Goal: Information Seeking & Learning: Learn about a topic

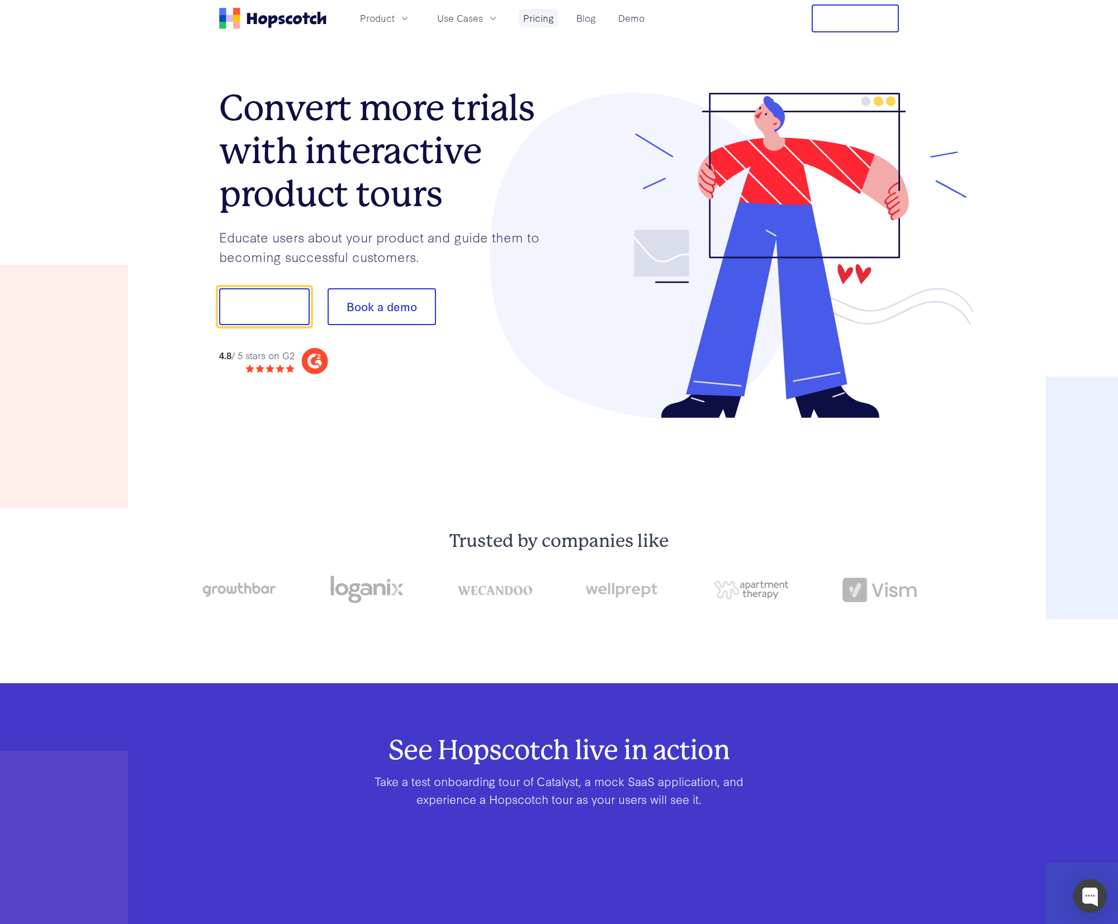
click at [534, 18] on link "Pricing" at bounding box center [539, 18] width 40 height 18
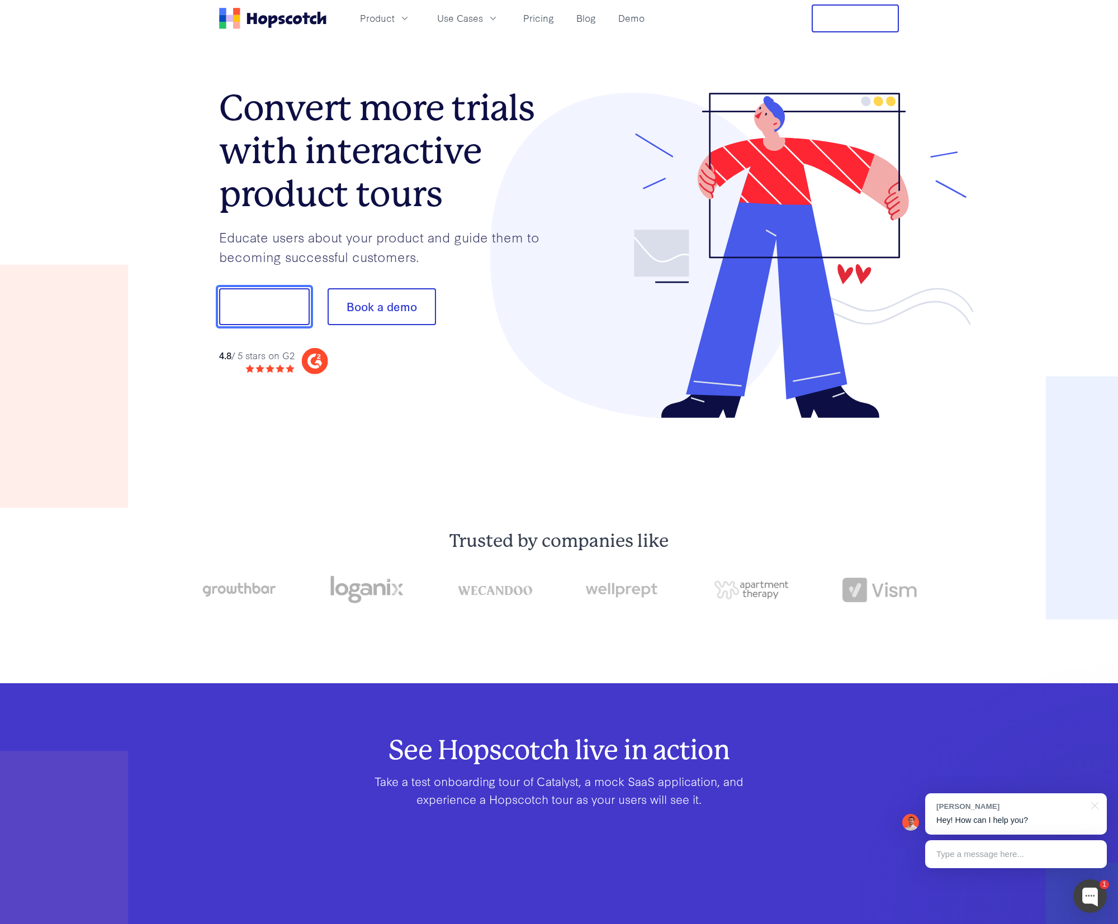
click at [274, 307] on button "Show me!" at bounding box center [264, 306] width 91 height 37
click at [261, 308] on button "Show me!" at bounding box center [264, 306] width 91 height 37
click at [271, 307] on button "Show me!" at bounding box center [264, 306] width 91 height 37
click at [447, 416] on div "Convert more trials with interactive product tours Educate users about your pro…" at bounding box center [559, 256] width 680 height 326
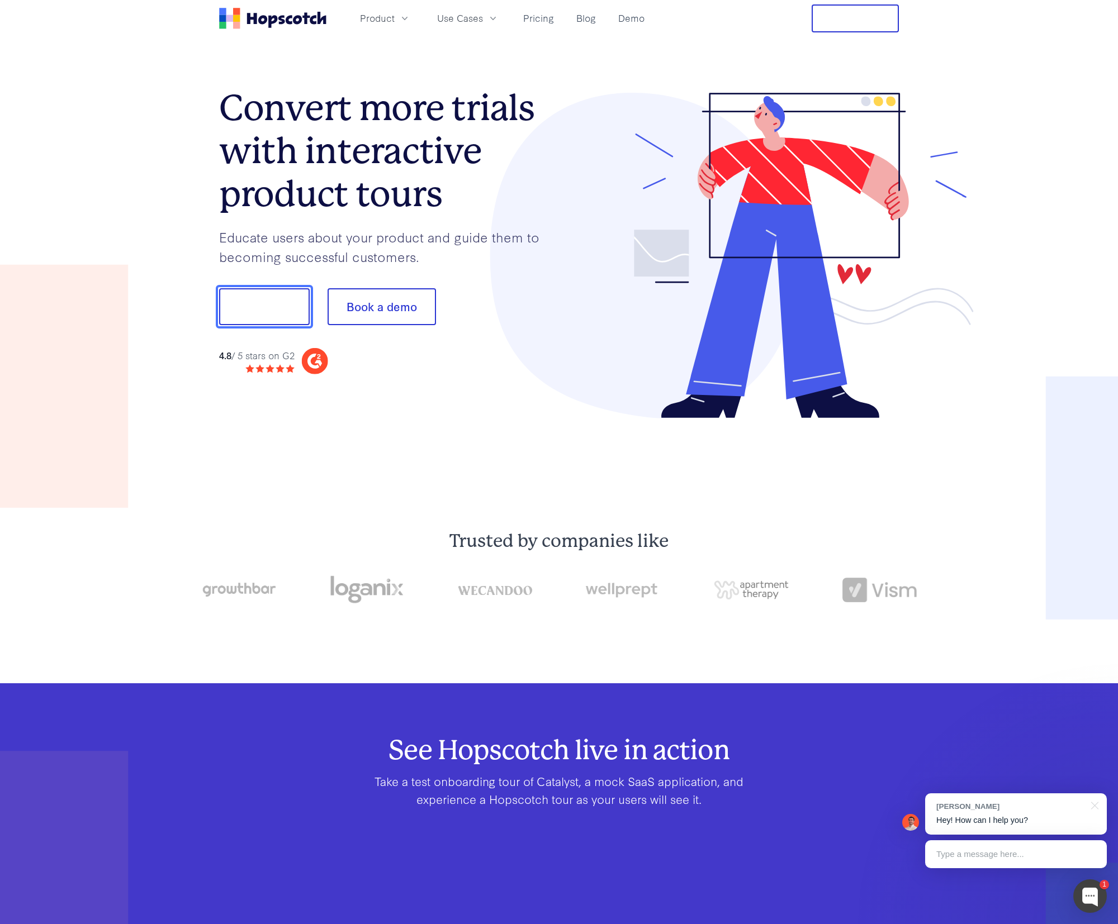
click at [247, 297] on button "Show me!" at bounding box center [264, 306] width 91 height 37
click at [261, 309] on button "Show me!" at bounding box center [264, 306] width 91 height 37
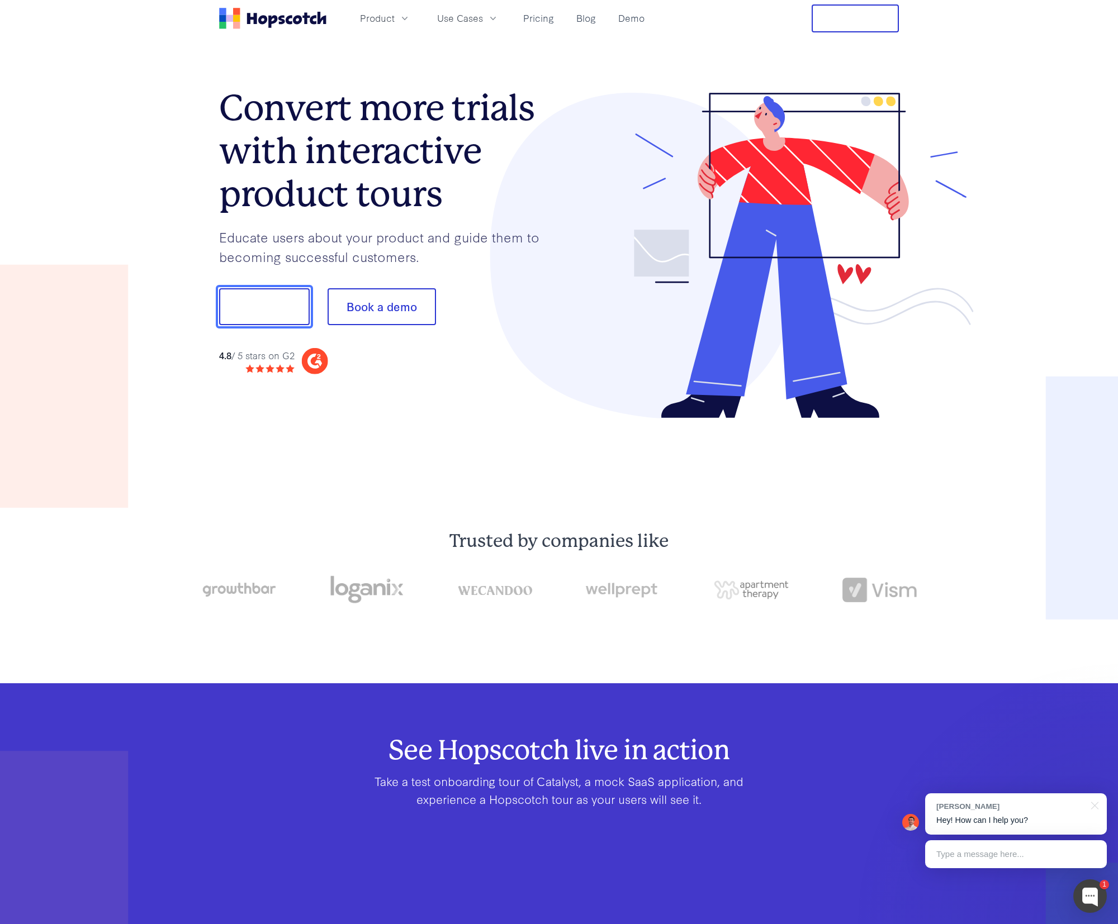
click at [261, 310] on button "Show me!" at bounding box center [264, 306] width 91 height 37
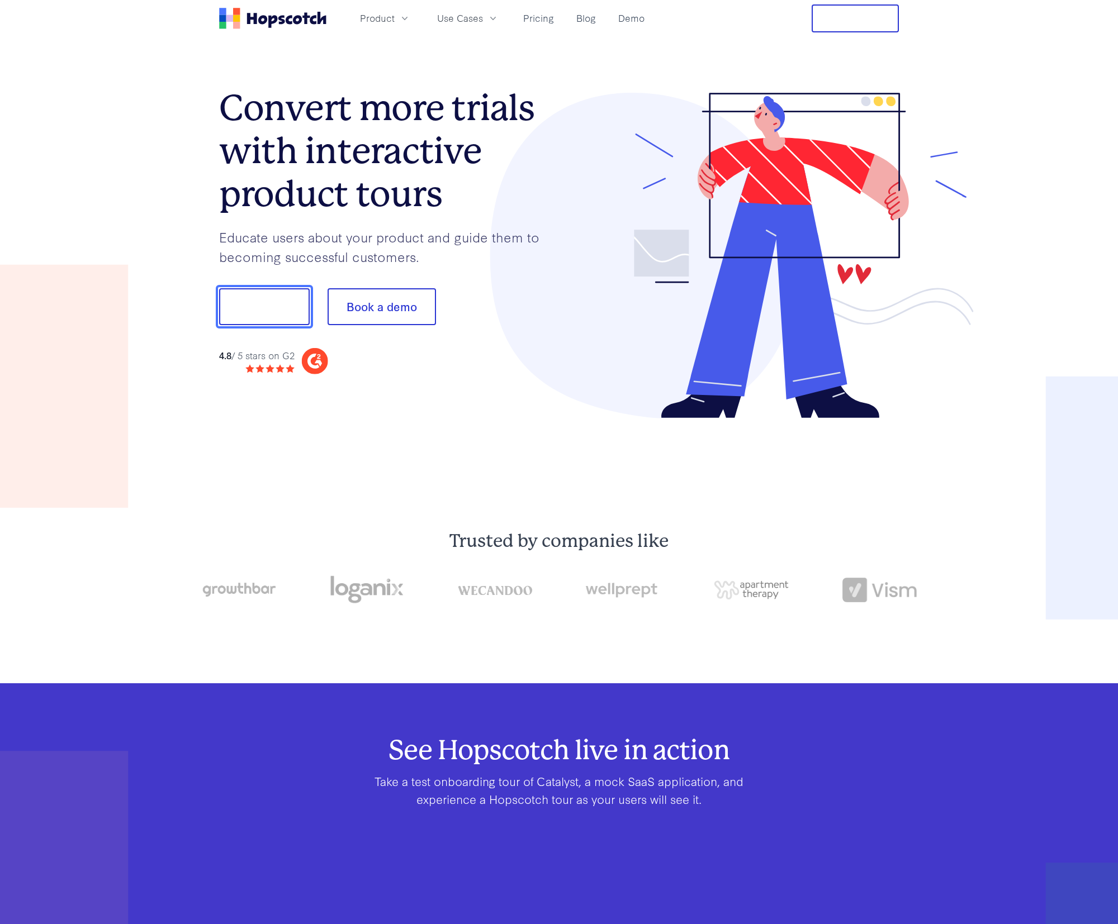
click at [261, 302] on button "Show me!" at bounding box center [264, 306] width 91 height 37
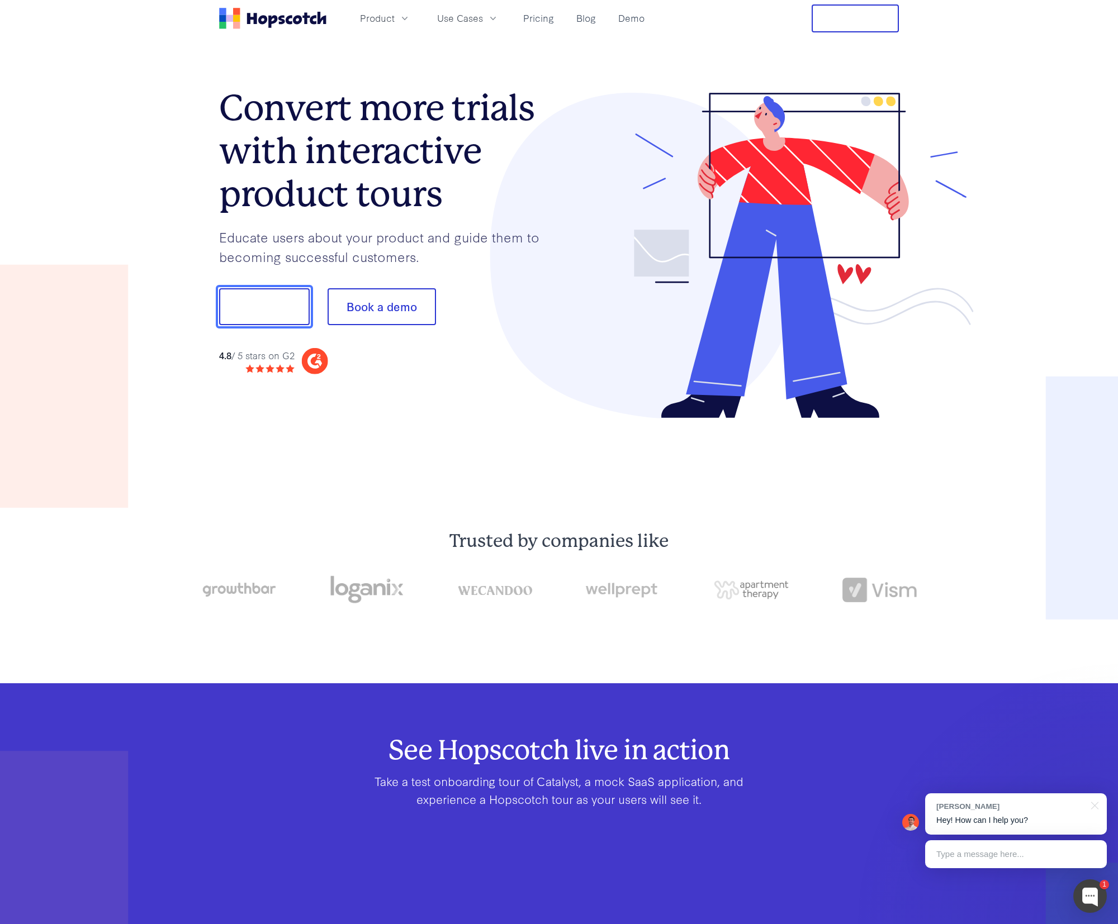
click at [265, 304] on button "Show me!" at bounding box center [264, 306] width 91 height 37
click at [276, 306] on button "Show me!" at bounding box center [264, 306] width 91 height 37
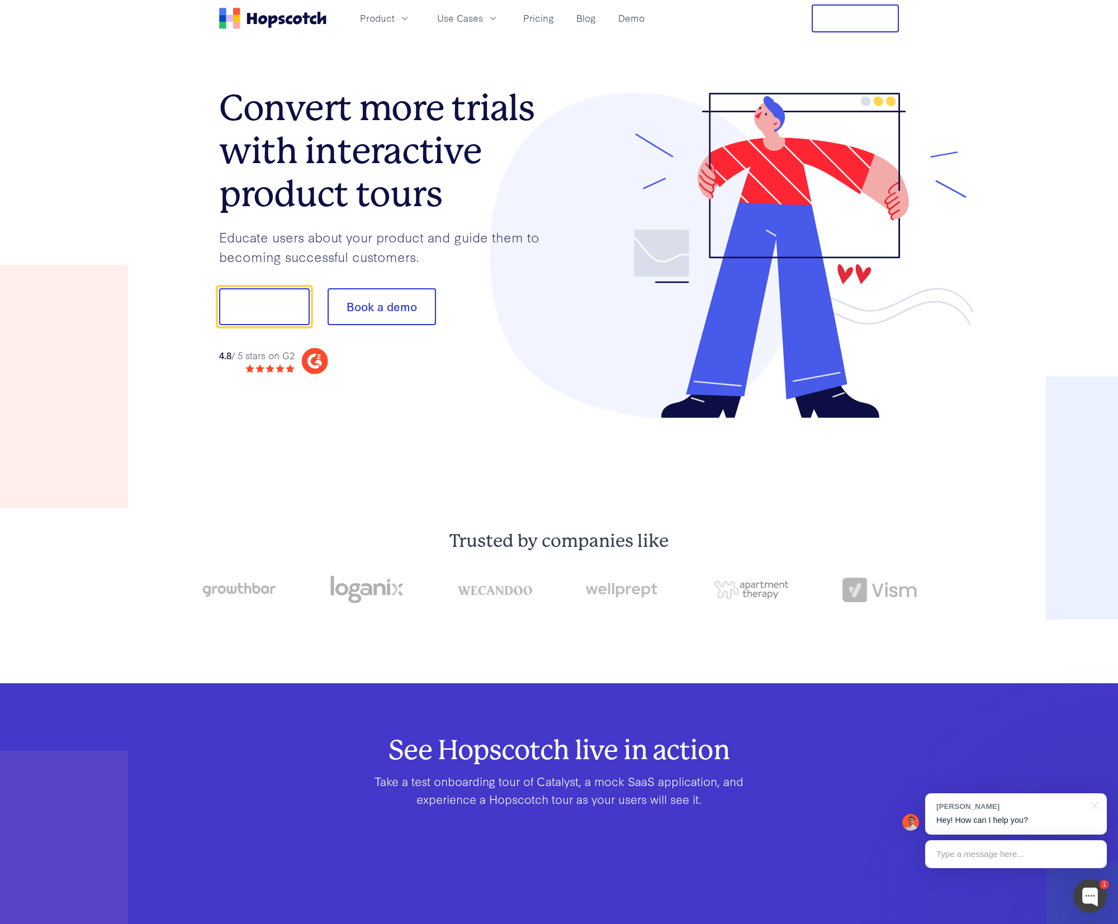
click at [520, 167] on h1 "Convert more trials with interactive product tours" at bounding box center [389, 151] width 340 height 129
